Goal: Information Seeking & Learning: Find specific fact

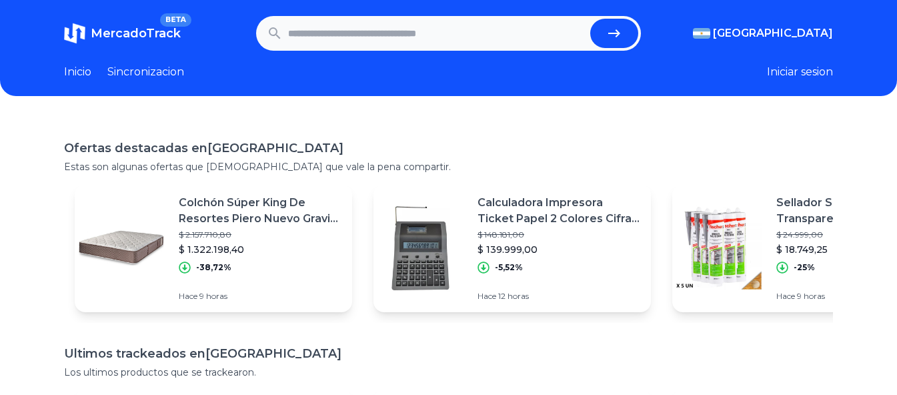
click at [394, 27] on input "text" at bounding box center [436, 33] width 297 height 29
type input "*******"
click at [591, 19] on button "submit" at bounding box center [615, 33] width 48 height 29
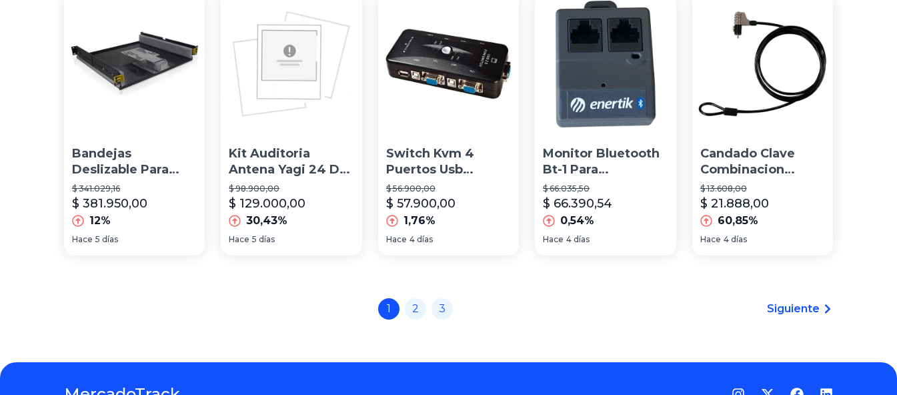
scroll to position [1001, 0]
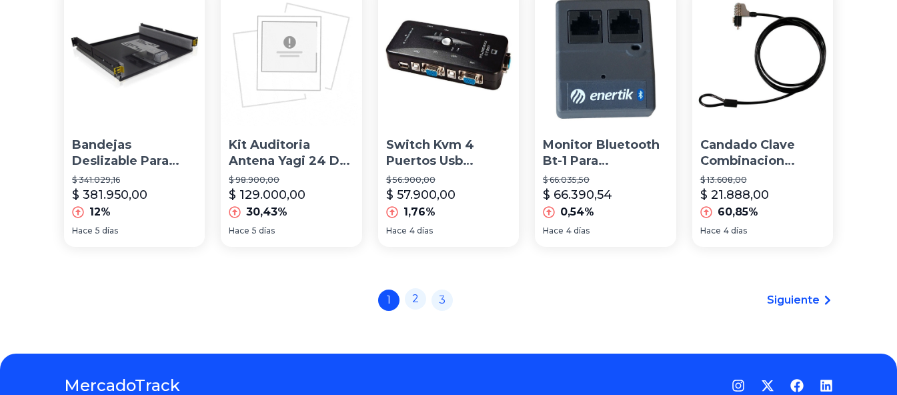
click at [422, 298] on link "2" at bounding box center [415, 298] width 21 height 21
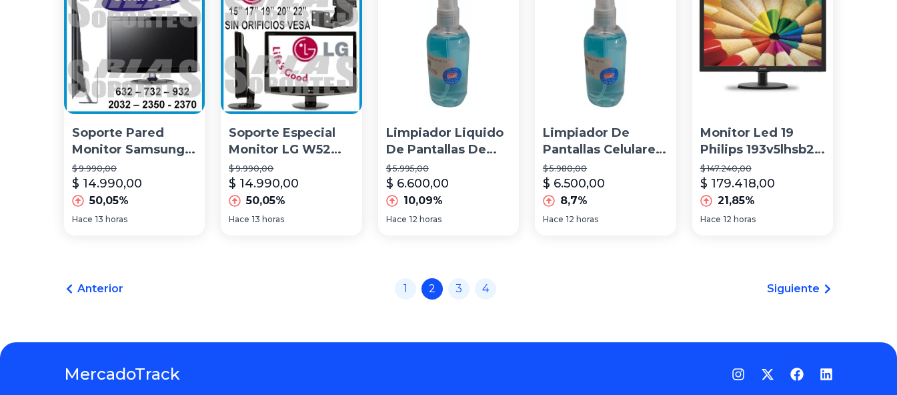
scroll to position [1001, 0]
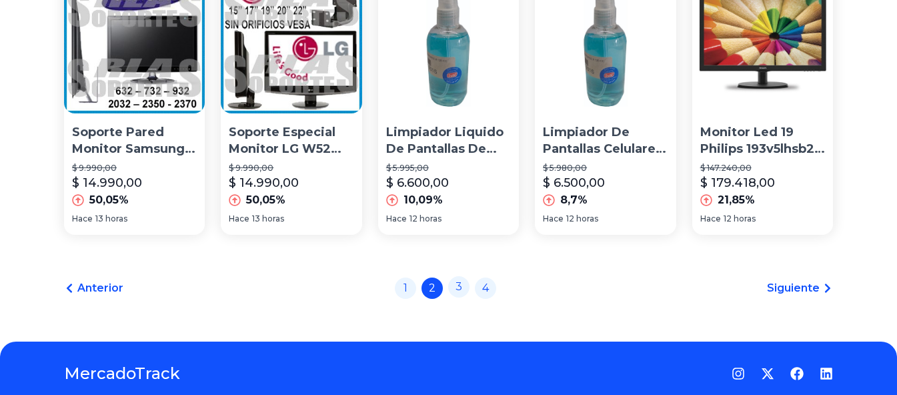
click at [460, 298] on link "3" at bounding box center [458, 286] width 21 height 21
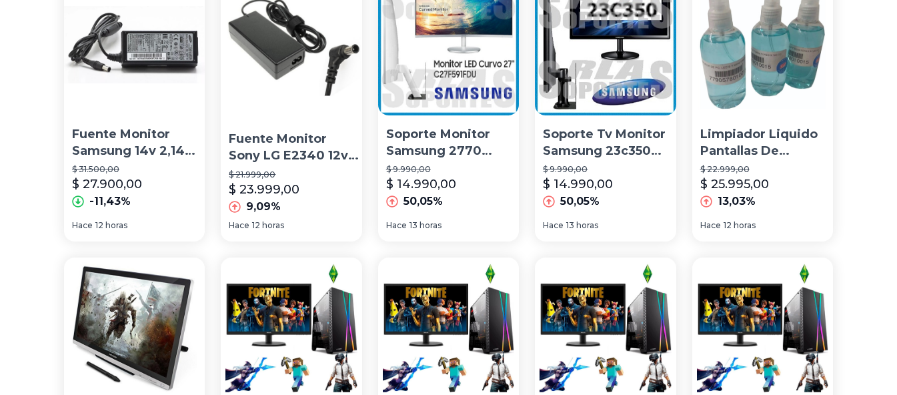
scroll to position [934, 0]
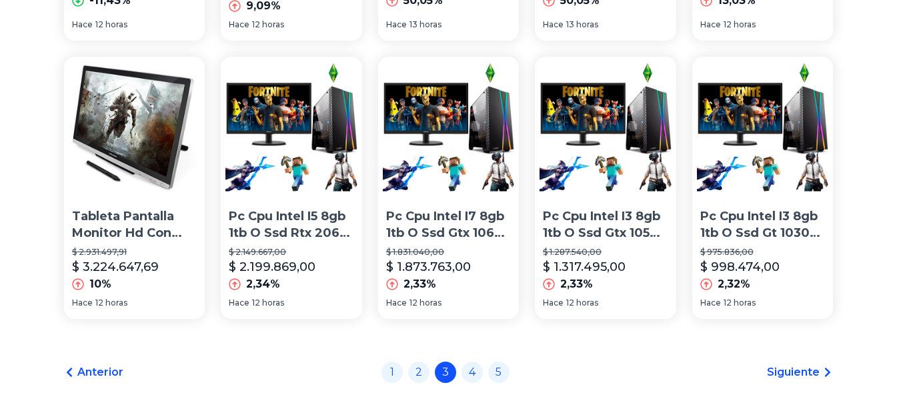
click at [460, 366] on div "1 2 3 4 5" at bounding box center [446, 372] width 128 height 21
click at [473, 366] on link "4" at bounding box center [472, 370] width 21 height 21
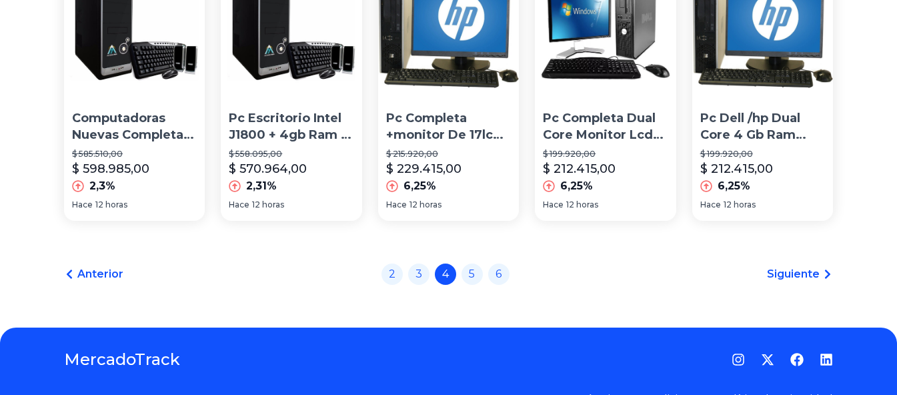
scroll to position [1057, 0]
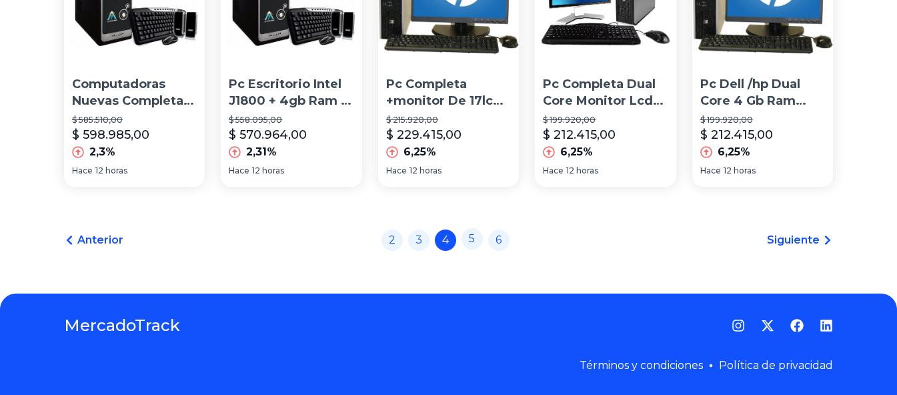
click at [474, 236] on link "5" at bounding box center [472, 238] width 21 height 21
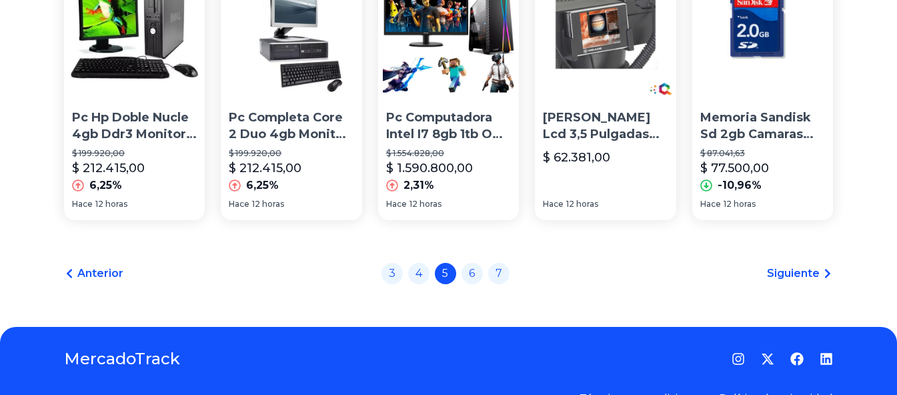
scroll to position [1057, 0]
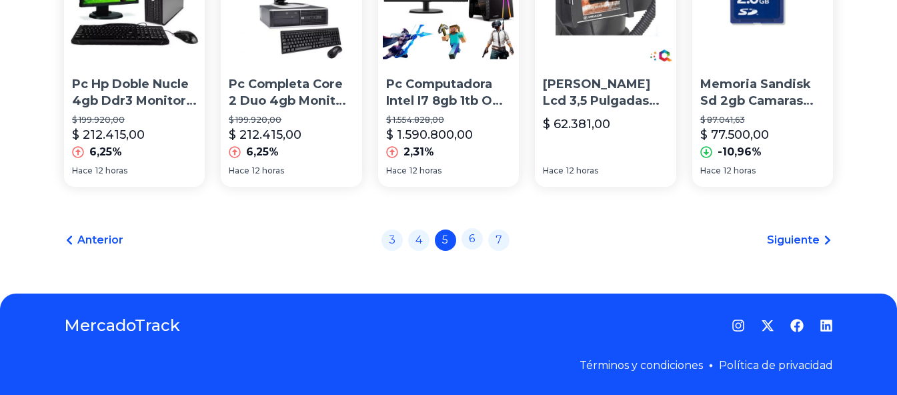
click at [470, 244] on link "6" at bounding box center [472, 238] width 21 height 21
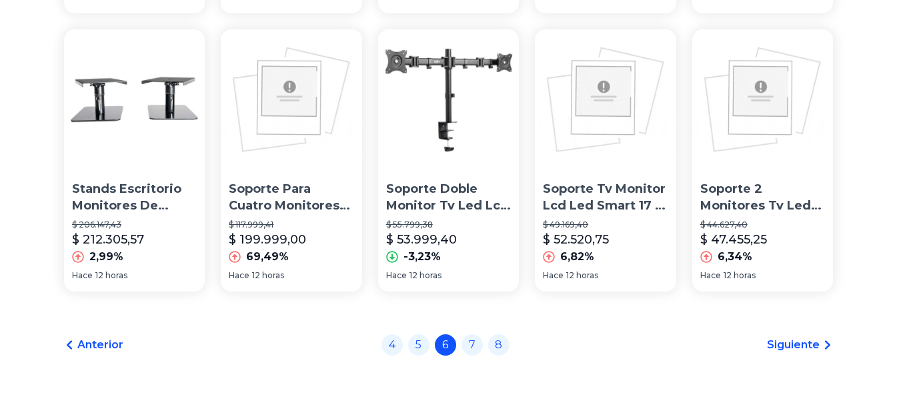
scroll to position [1057, 0]
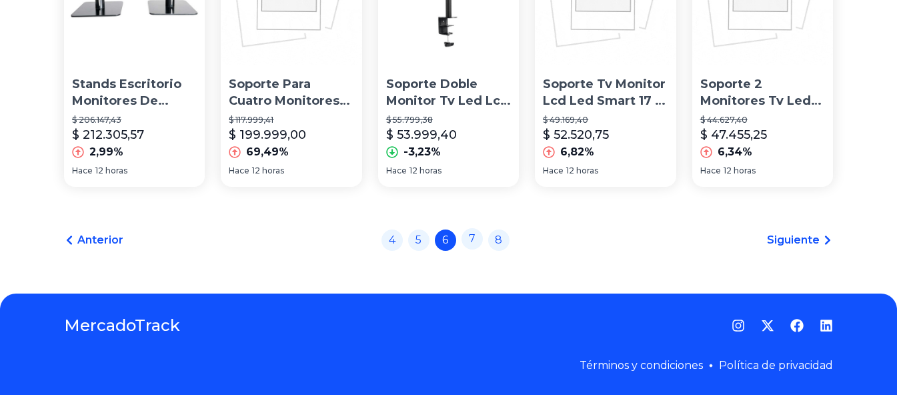
click at [478, 240] on link "7" at bounding box center [472, 238] width 21 height 21
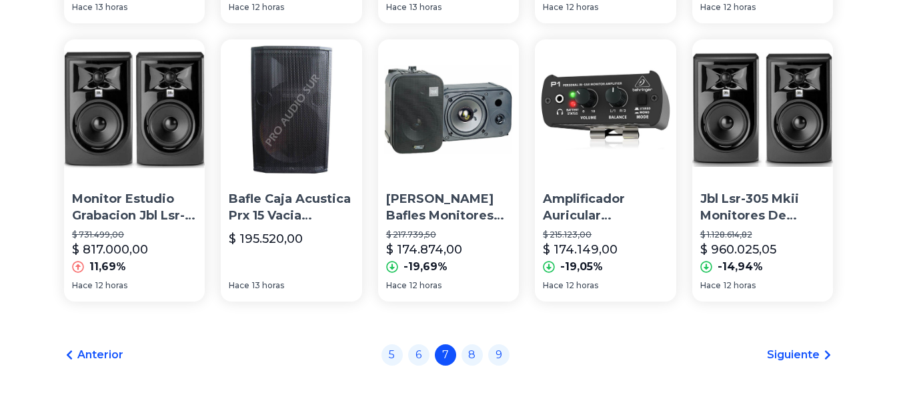
scroll to position [1057, 0]
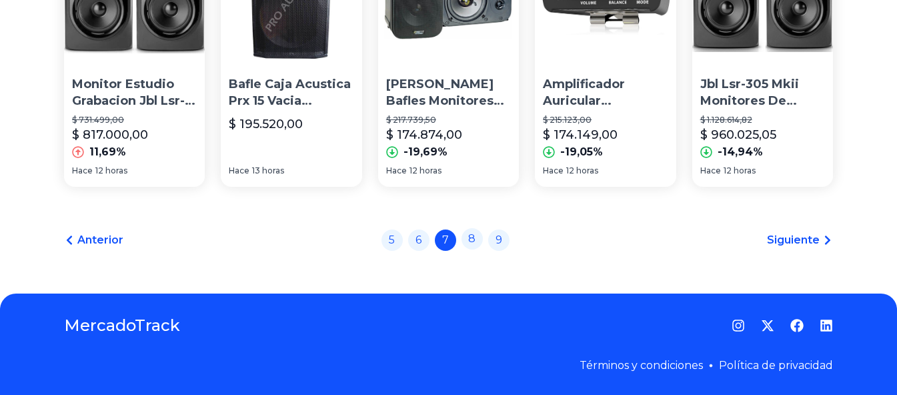
click at [482, 242] on link "8" at bounding box center [472, 238] width 21 height 21
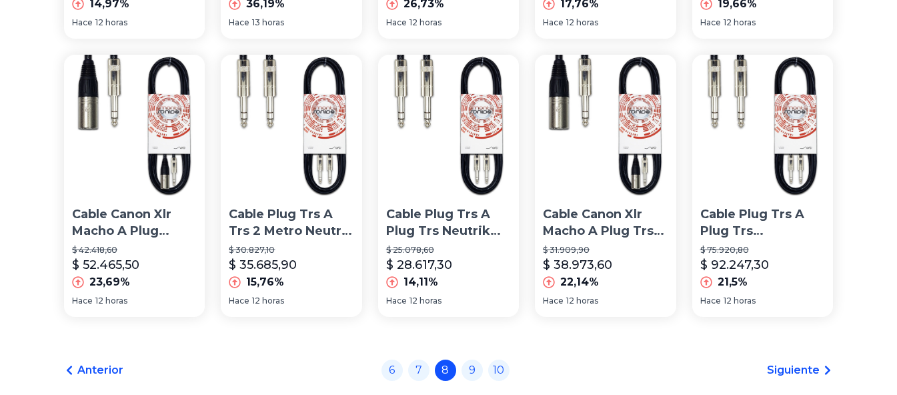
scroll to position [1057, 0]
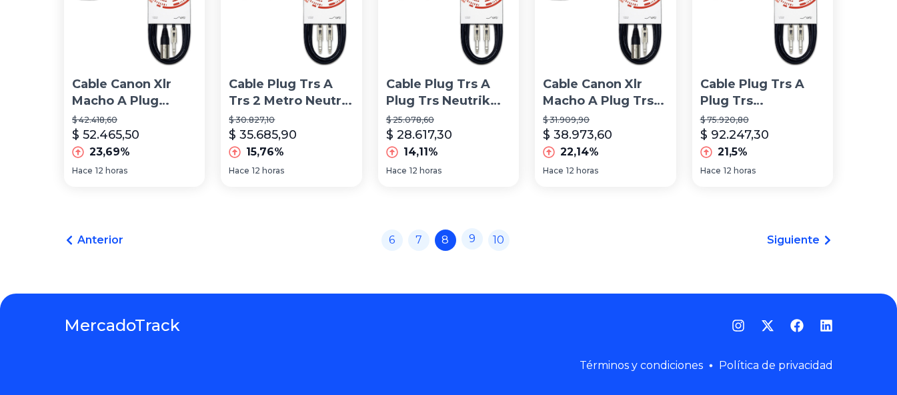
click at [473, 240] on link "9" at bounding box center [472, 238] width 21 height 21
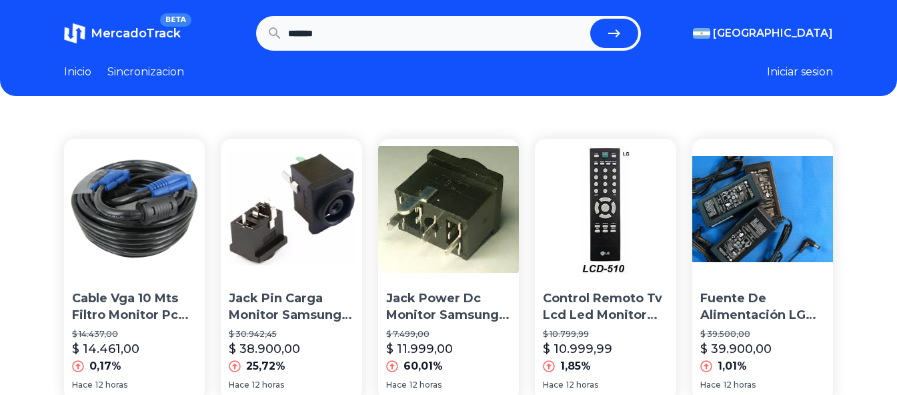
click at [392, 24] on input "*******" at bounding box center [436, 33] width 297 height 29
type input "**********"
click at [591, 19] on button "submit" at bounding box center [615, 33] width 48 height 29
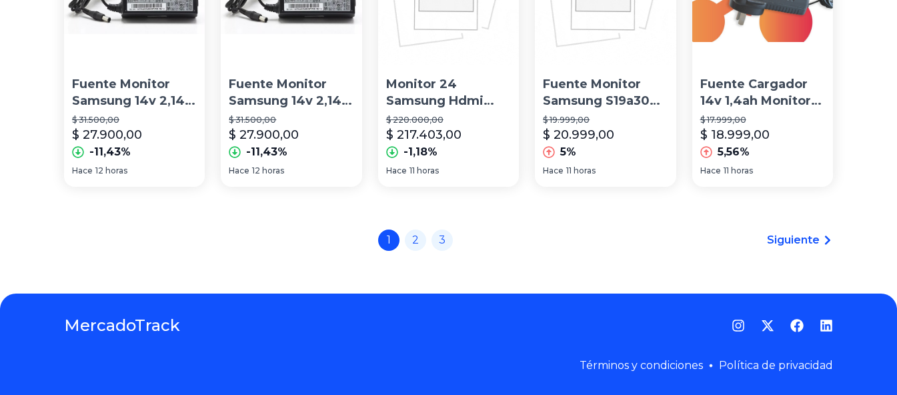
scroll to position [1057, 0]
click at [423, 237] on link "2" at bounding box center [415, 238] width 21 height 21
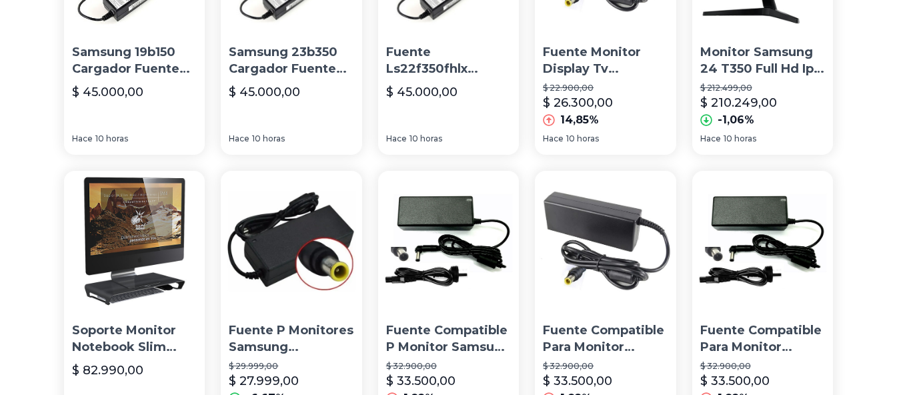
scroll to position [1001, 0]
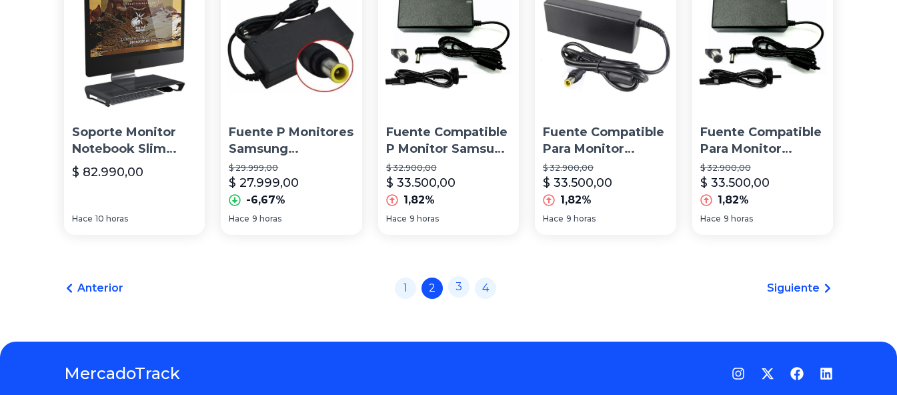
click at [467, 291] on link "3" at bounding box center [458, 286] width 21 height 21
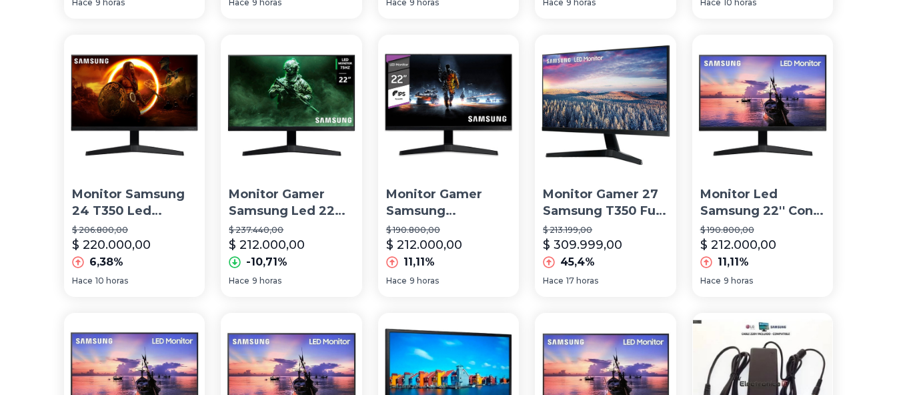
scroll to position [667, 0]
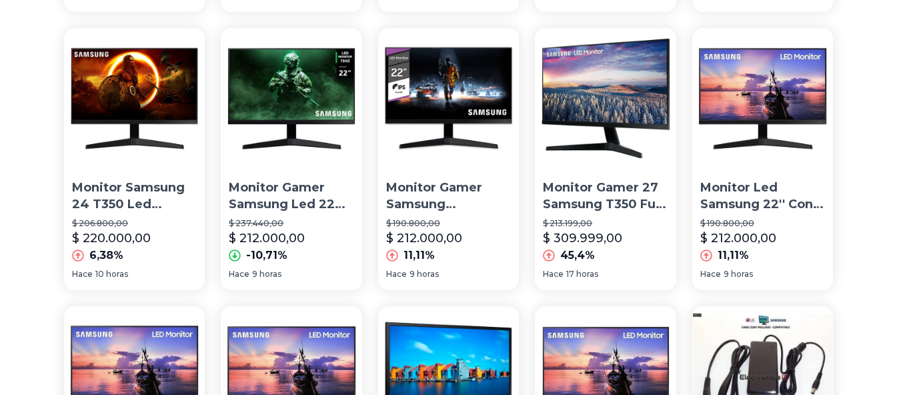
click at [579, 131] on img at bounding box center [605, 98] width 141 height 141
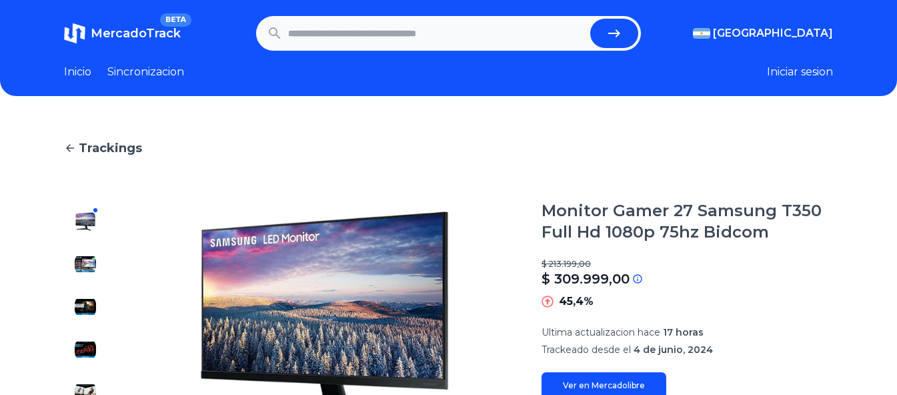
type input "**********"
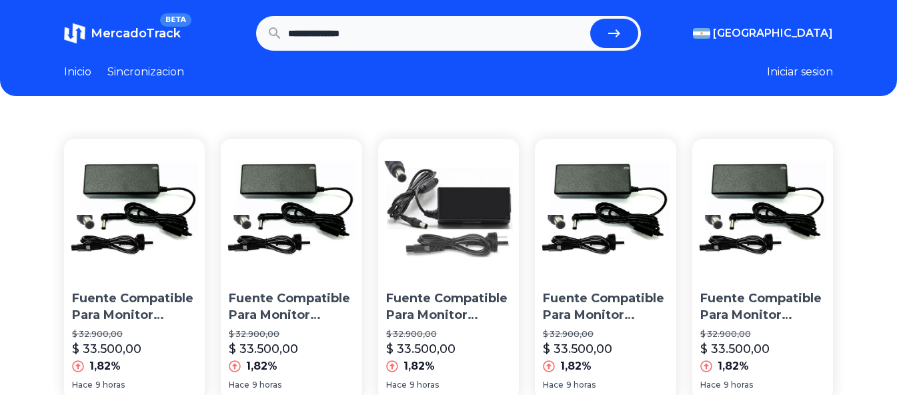
scroll to position [667, 0]
